Goal: Task Accomplishment & Management: Manage account settings

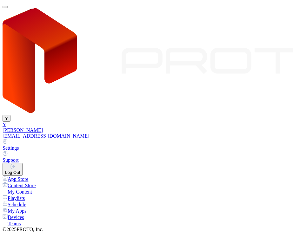
click at [231, 139] on link "Settings" at bounding box center [147, 145] width 288 height 12
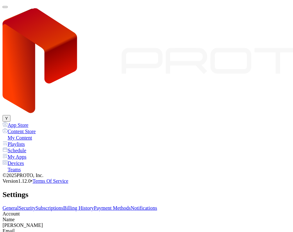
type input "**********"
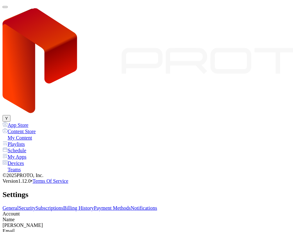
click at [36, 205] on link "Security" at bounding box center [27, 207] width 17 height 5
click at [19, 205] on link "General" at bounding box center [11, 207] width 16 height 5
